Goal: Task Accomplishment & Management: Manage account settings

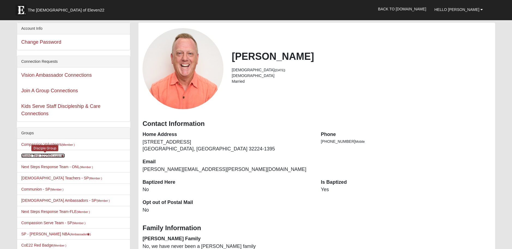
click at [44, 155] on link "Mixed Test 32250 (Leader )" at bounding box center [43, 155] width 44 height 4
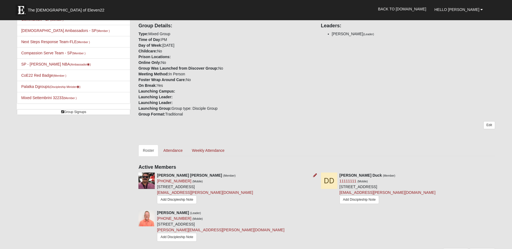
scroll to position [105, 0]
click at [171, 150] on link "Attendance" at bounding box center [173, 150] width 28 height 11
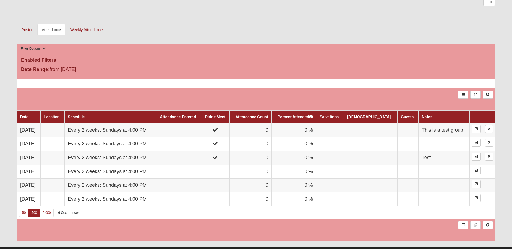
scroll to position [226, 0]
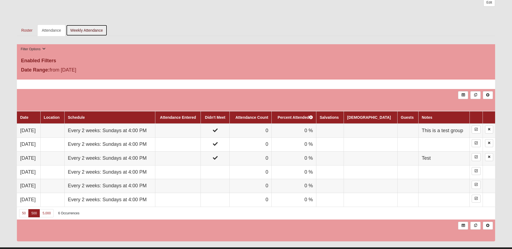
click at [92, 31] on link "Weekly Attendance" at bounding box center [86, 30] width 41 height 11
